Goal: Task Accomplishment & Management: Manage account settings

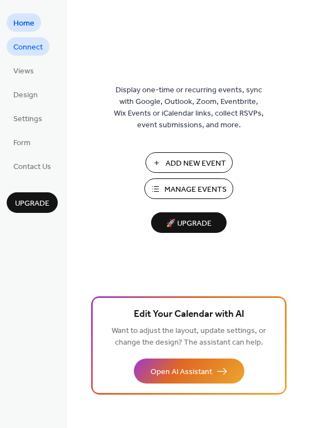
click at [28, 45] on span "Connect" at bounding box center [27, 48] width 29 height 12
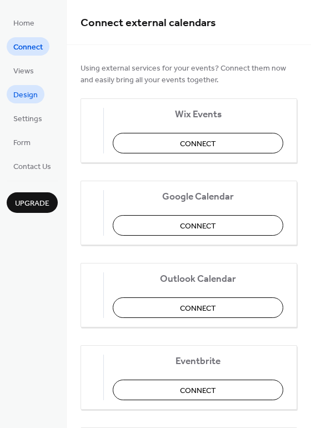
click at [34, 93] on span "Design" at bounding box center [25, 95] width 24 height 12
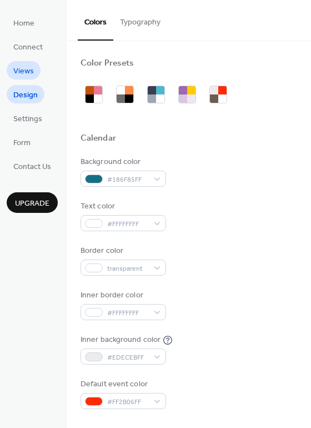
click at [34, 64] on link "Views" at bounding box center [24, 70] width 34 height 18
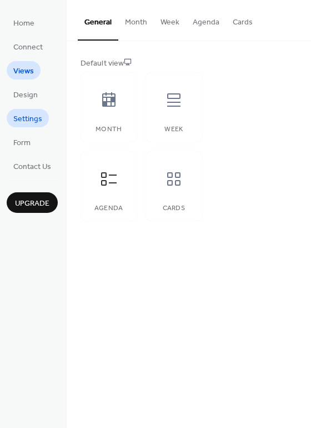
click at [36, 117] on span "Settings" at bounding box center [27, 119] width 29 height 12
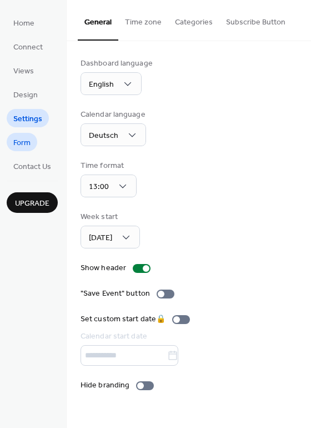
click at [33, 138] on link "Form" at bounding box center [22, 142] width 31 height 18
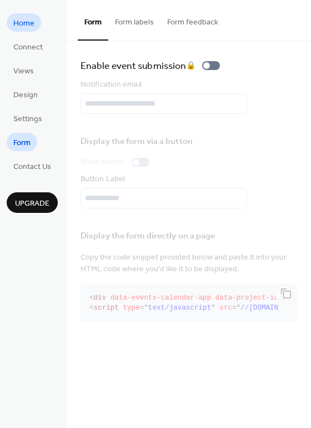
click at [33, 19] on span "Home" at bounding box center [23, 24] width 21 height 12
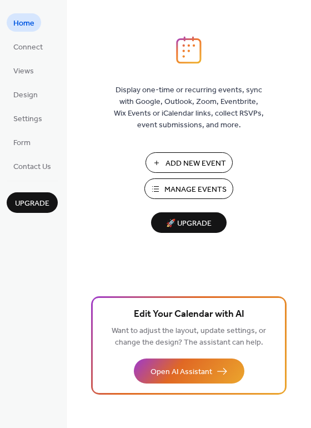
click at [220, 189] on span "Manage Events" at bounding box center [195, 190] width 62 height 12
